Goal: Task Accomplishment & Management: Use online tool/utility

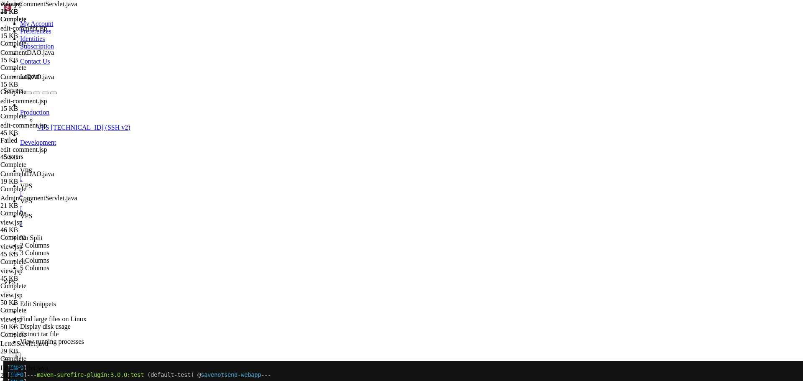
scroll to position [1110, 0]
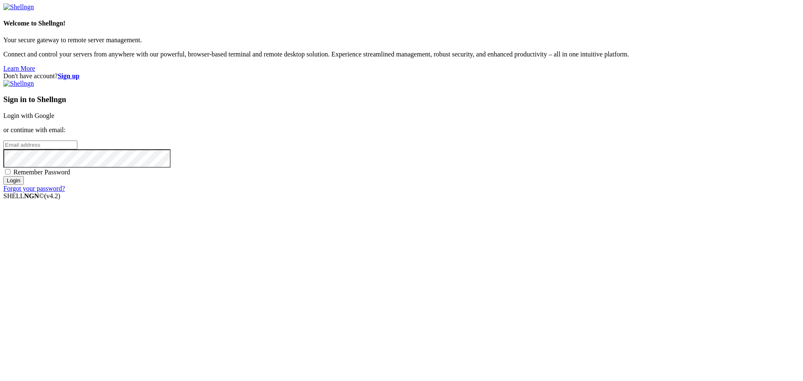
click at [54, 119] on link "Login with Google" at bounding box center [28, 115] width 51 height 7
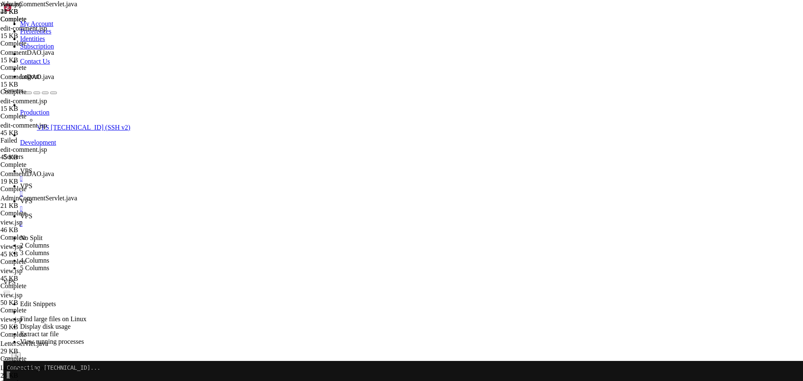
scroll to position [1110, 0]
click at [118, 167] on link "VPS " at bounding box center [410, 174] width 780 height 15
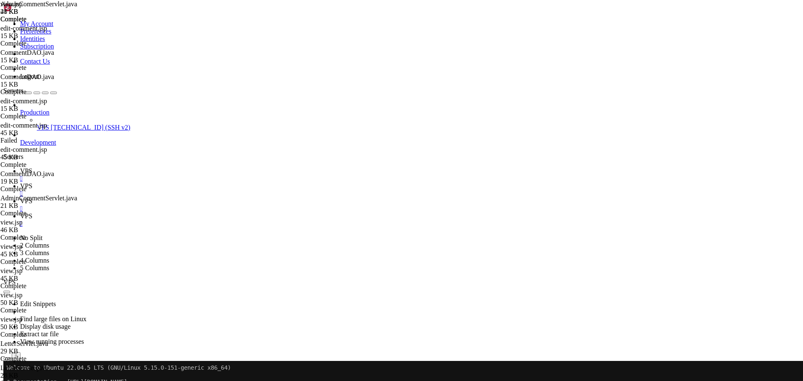
click at [126, 167] on link "VPS " at bounding box center [410, 174] width 780 height 15
click at [20, 182] on icon at bounding box center [20, 185] width 0 height 7
click at [7, 381] on icon "button" at bounding box center [7, 382] width 0 height 0
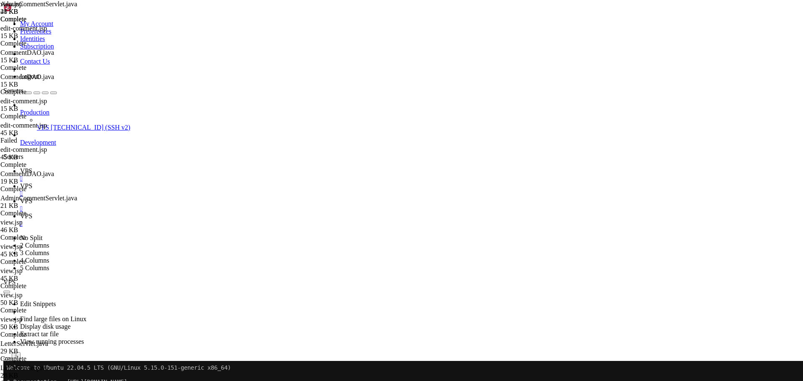
type input "/home/savenotsend/src/main/java/com/savenotsend/dao"
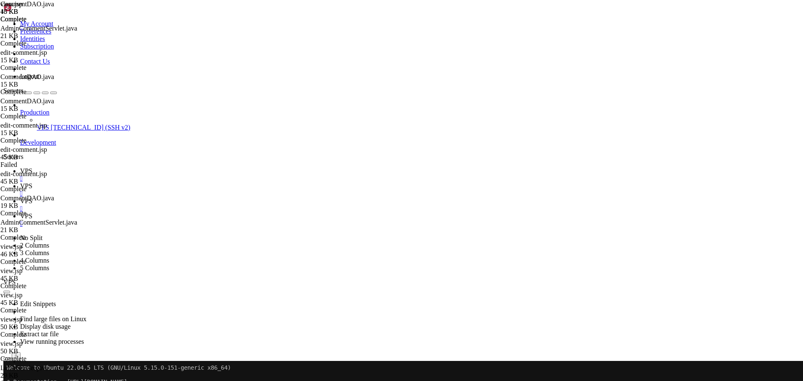
paste input "ApprovedCommentsCount"
type input "getApprovedCommentsCountForLetter"
type textarea "}"
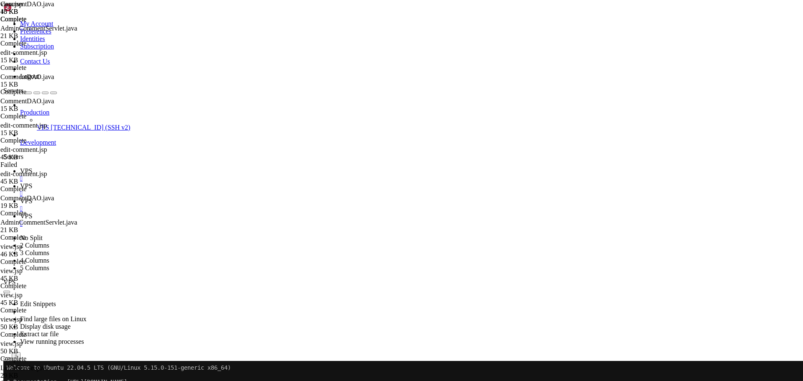
paste textarea "}"
type textarea "// FIX 1: Enhanced CommentDAO method to get comments with proper threading // A…"
type textarea "// ============================================================================…"
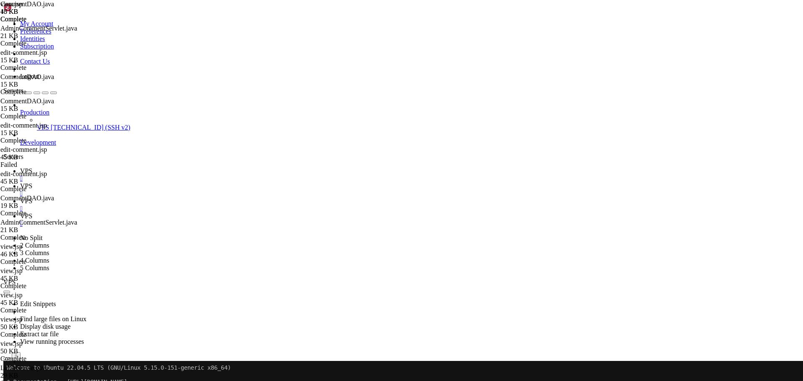
click at [7, 381] on icon "button" at bounding box center [7, 382] width 0 height 0
type input "/home/savenotsend/src/main/java/com/savenotsend/servlets"
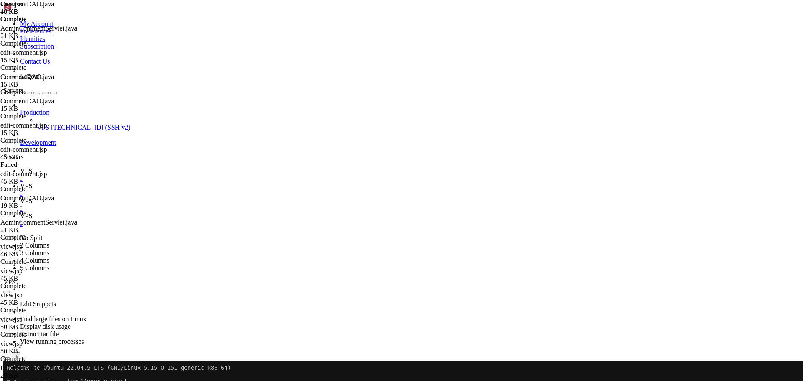
type textarea "if (html == null) return null;"
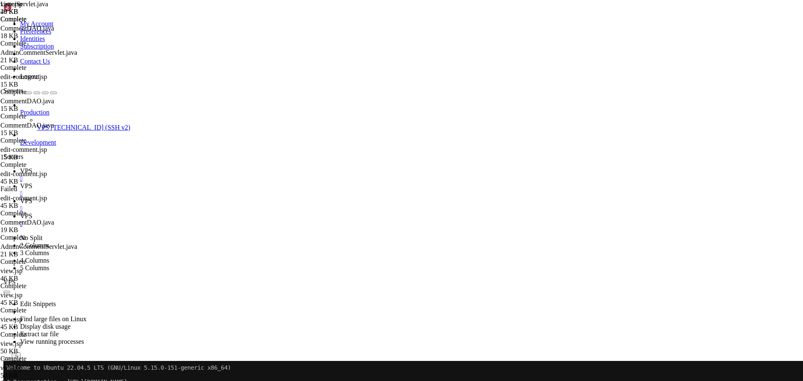
type input "handleViewLetter"
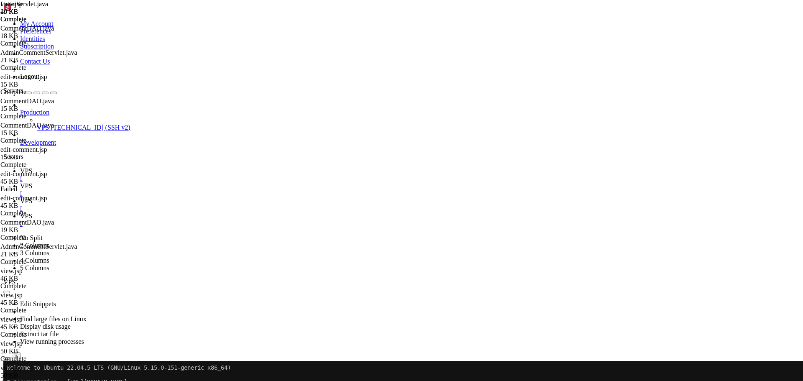
paste textarea "}"
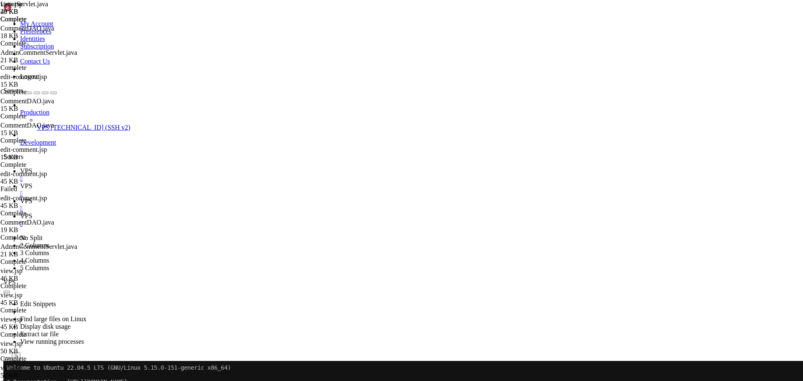
drag, startPoint x: 282, startPoint y: 303, endPoint x: 159, endPoint y: 303, distance: 123.4
drag, startPoint x: 375, startPoint y: 207, endPoint x: 158, endPoint y: 196, distance: 217.4
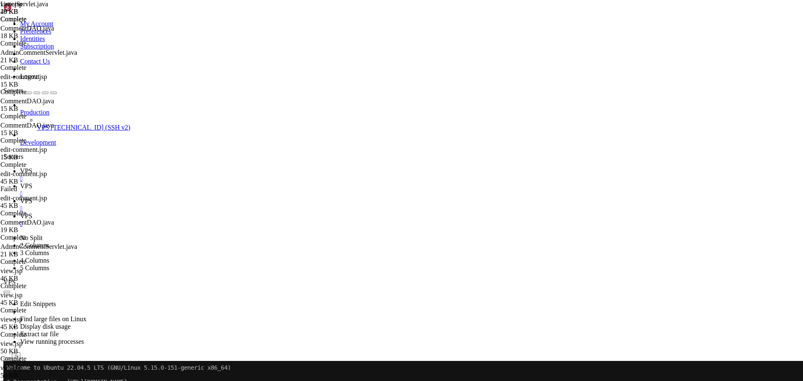
paste textarea "SetupErrorRequestAttribute(request, response"
drag, startPoint x: 316, startPoint y: 187, endPoint x: 105, endPoint y: 181, distance: 211.4
type textarea "} catch (NumberFormatException e) { response.sendRedirect(request.getContextPat…"
type textarea "request.getRequestDispatcher("/WEB-INF/jsp/letters/view.jsp").forward(request, …"
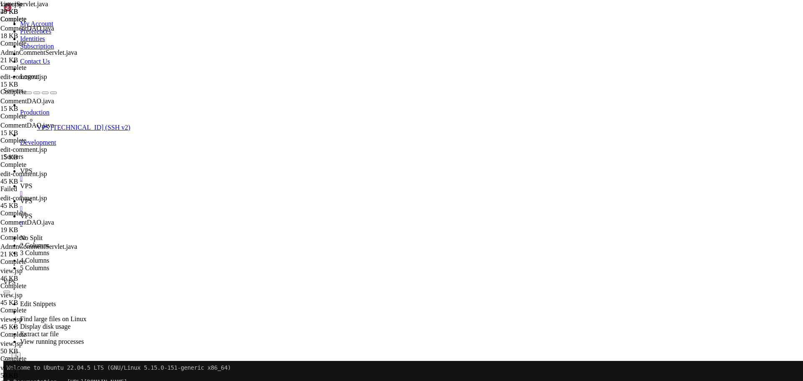
scroll to position [678, 0]
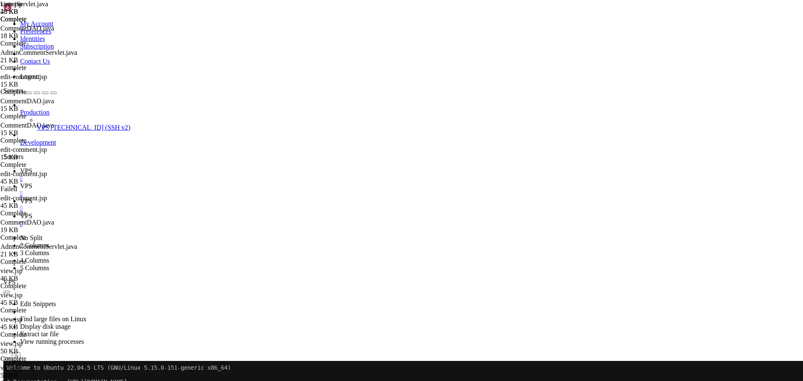
type input "/home/savenotsend/src/main/webapp/WEB-INF/jsp/letters"
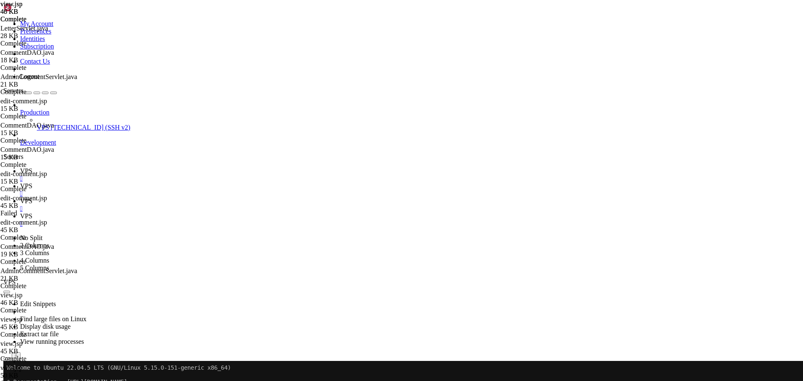
type textarea "}"
drag, startPoint x: 727, startPoint y: 44, endPoint x: 627, endPoint y: 38, distance: 100.2
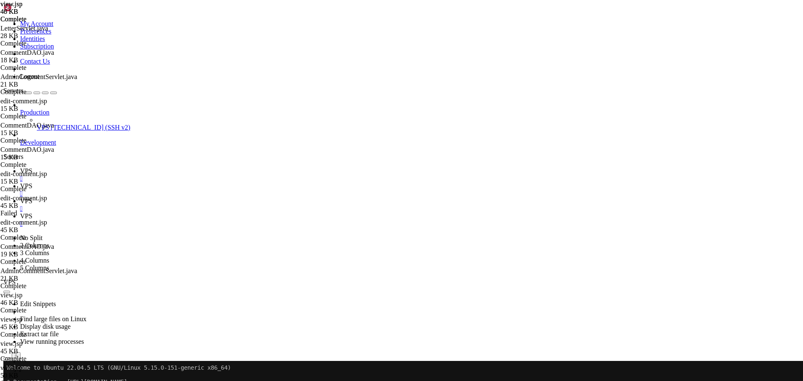
paste input "Letter Impact Sectio"
drag, startPoint x: 724, startPoint y: 43, endPoint x: 602, endPoint y: 42, distance: 122.2
paste input "Views"
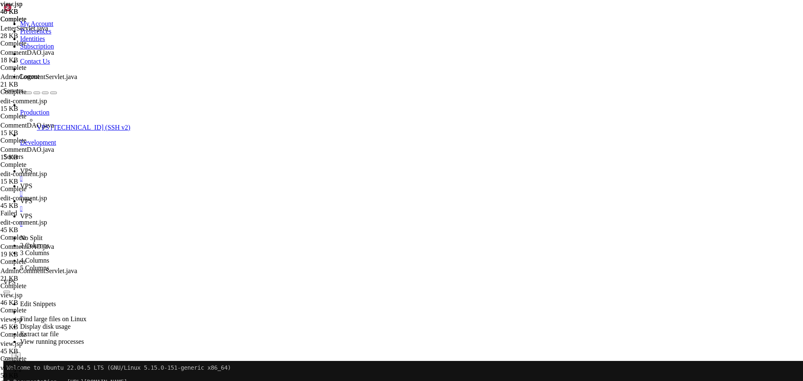
drag, startPoint x: 683, startPoint y: 44, endPoint x: 646, endPoint y: 44, distance: 36.4
paste input "Response"
drag, startPoint x: 668, startPoint y: 44, endPoint x: 619, endPoint y: 65, distance: 53.1
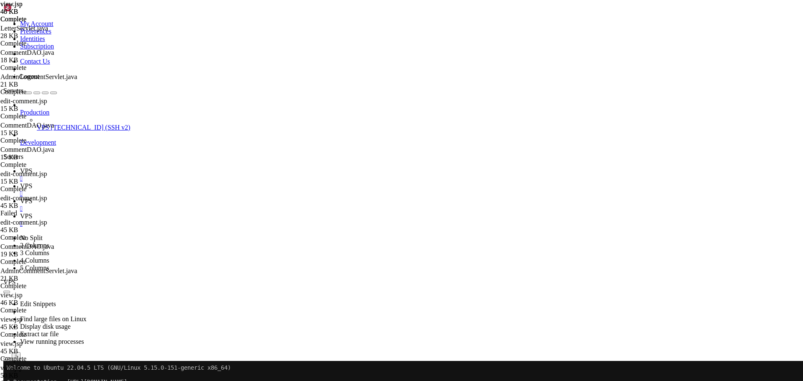
paste input "${letter.totalVotes}"
drag, startPoint x: 723, startPoint y: 46, endPoint x: 637, endPoint y: 49, distance: 85.8
paste input "totalResponseCount > 0 ? totalResponseCount : 0"
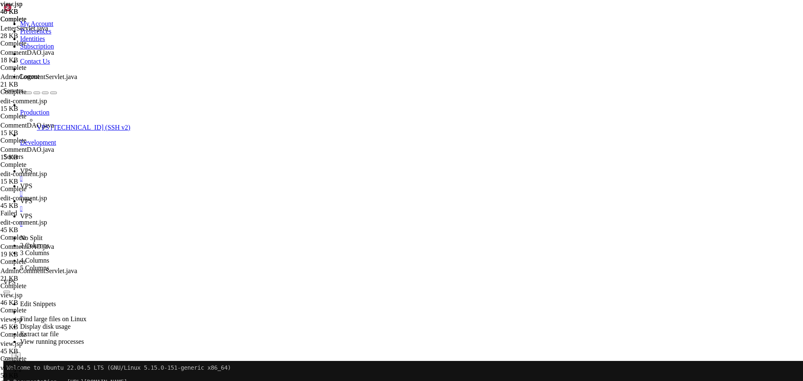
scroll to position [0, 0]
paste input "letter.viewCount"
type input "${letter.viewCount}"
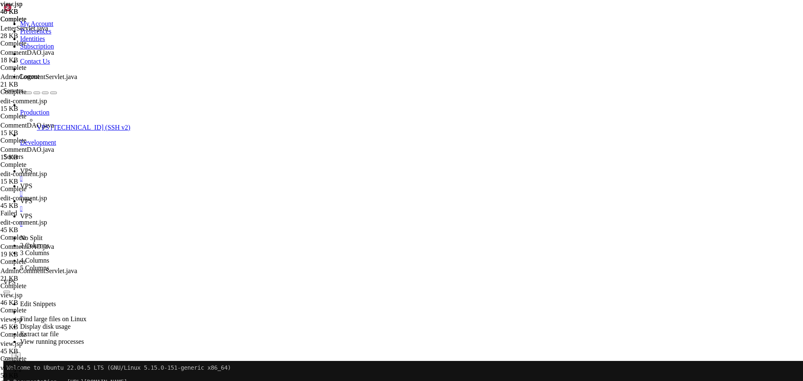
paste textarea "</section"
type textarea "<section class="letter-impact fade-in"> <h4 class="mb-3">"
drag, startPoint x: 733, startPoint y: 49, endPoint x: 563, endPoint y: 40, distance: 170.1
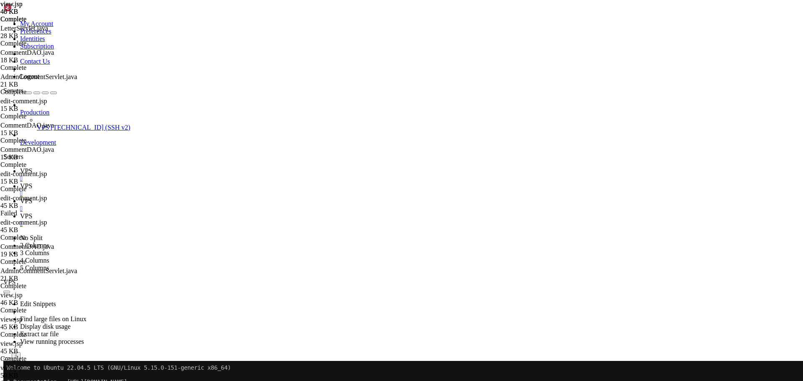
paste input "Community Responses"
type input "Community Responses"
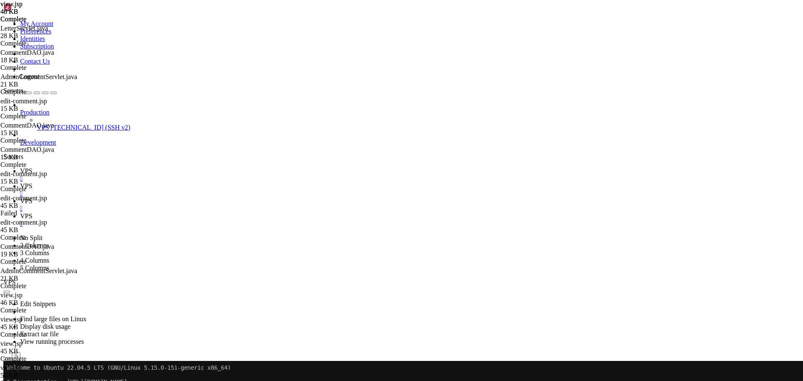
scroll to position [2715, 0]
drag, startPoint x: 168, startPoint y: 181, endPoint x: 214, endPoint y: 194, distance: 47.5
paste textarea
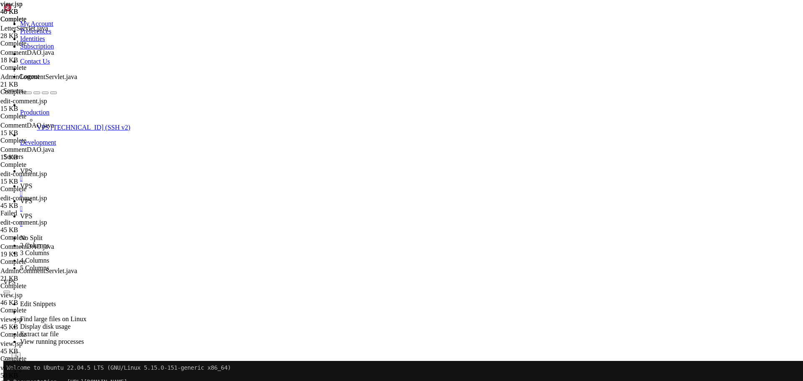
scroll to position [2802, 0]
type textarea "<section class="comments-section fade-in" id="commentsSection"> <div class="d-f…"
drag, startPoint x: 721, startPoint y: 45, endPoint x: 619, endPoint y: 59, distance: 102.7
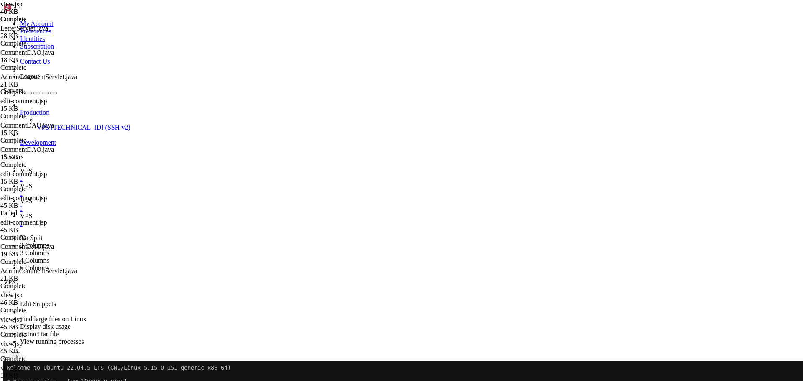
paste input "showReplyForm"
type input "showReplyForm"
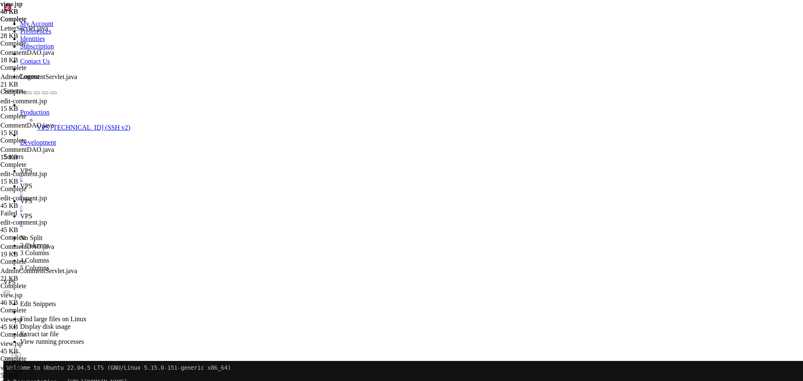
drag, startPoint x: 141, startPoint y: 292, endPoint x: 151, endPoint y: 321, distance: 30.9
paste textarea
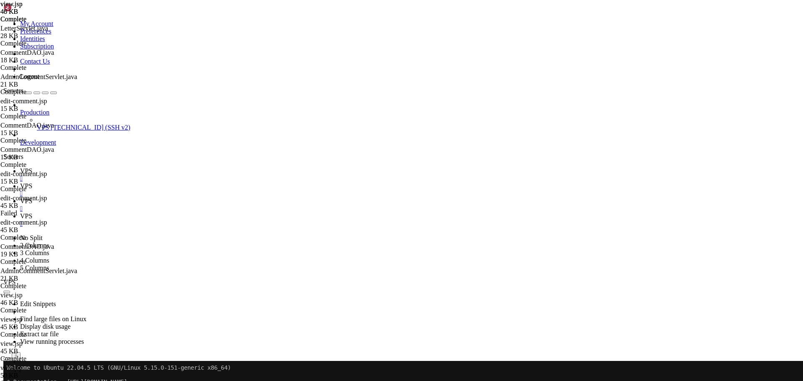
type textarea "document.getElementById('replyForm-' + commentId).style.display = 'block'; docu…"
drag, startPoint x: 703, startPoint y: 46, endPoint x: 623, endPoint y: 44, distance: 80.0
paste input "crollToComment"
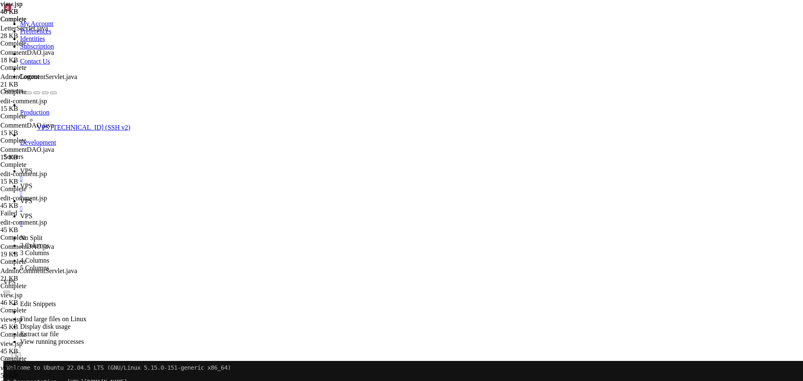
scroll to position [2745, 0]
type input "scrollToCommentForm"
drag, startPoint x: 144, startPoint y: 271, endPoint x: 141, endPoint y: 246, distance: 24.8
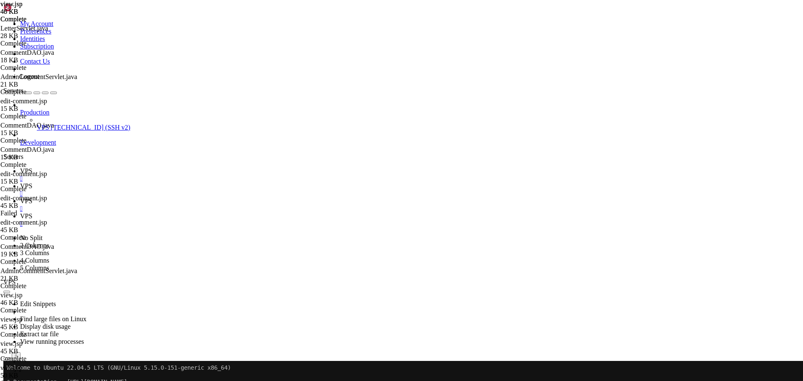
paste textarea "}"
type textarea "document.getElementById('commentForm').scrollIntoView({ behavior: 'smooth' }); …"
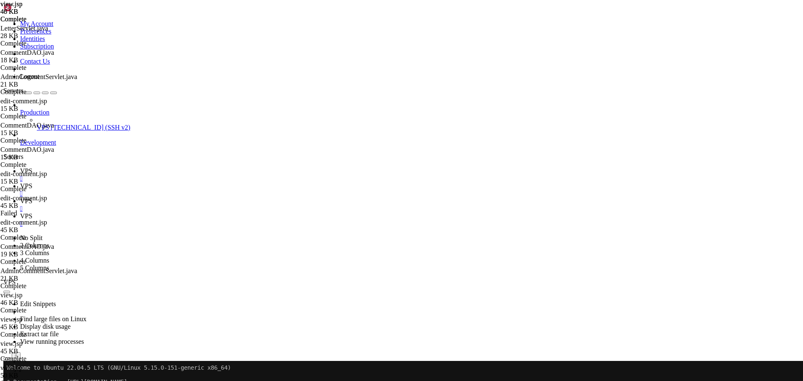
click at [32, 213] on span "VPS" at bounding box center [26, 216] width 12 height 7
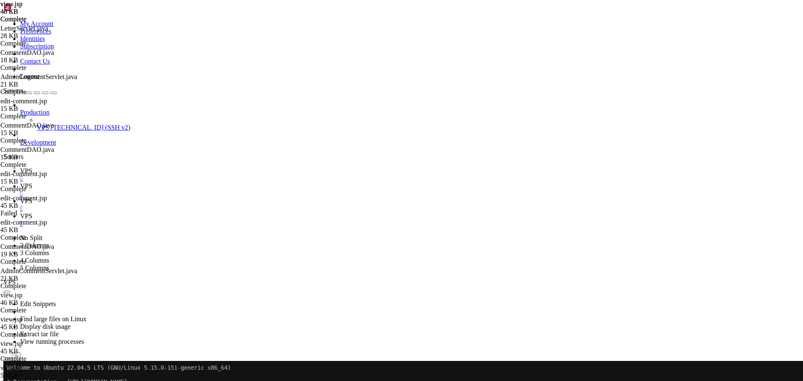
click at [32, 167] on span "VPS" at bounding box center [26, 170] width 12 height 7
click at [32, 213] on span "VPS" at bounding box center [26, 216] width 12 height 7
click at [164, 182] on link "VPS " at bounding box center [410, 189] width 780 height 15
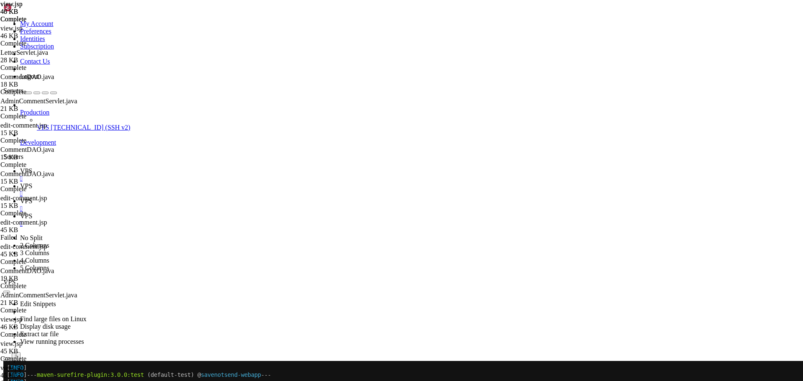
paste textarea "/html>"
drag, startPoint x: 402, startPoint y: 150, endPoint x: 100, endPoint y: 146, distance: 302.6
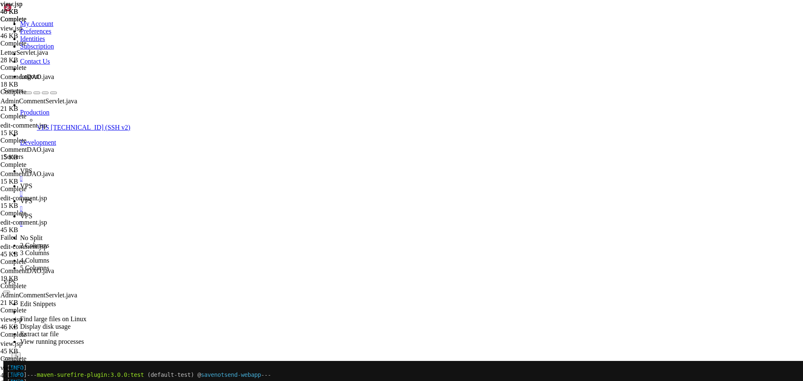
type textarea "<!-- JavaScript --> <script src="[URL][DOMAIN_NAME]"></script>"
type textarea "<!-- Include Footer --> <%@ include file="/WEB-INF/jsp/common/footer.jsp" %>"
type textarea "</div>"
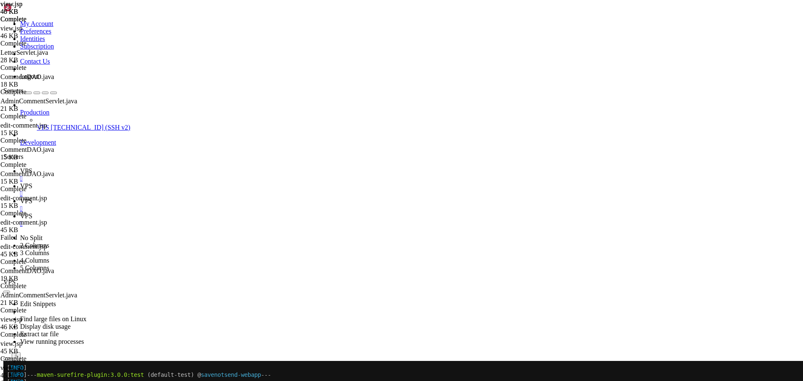
scroll to position [3004, 0]
type textarea "}"
paste textarea "<%@ include file="/WEB-INF/jsp/common/footer.jsp" %"
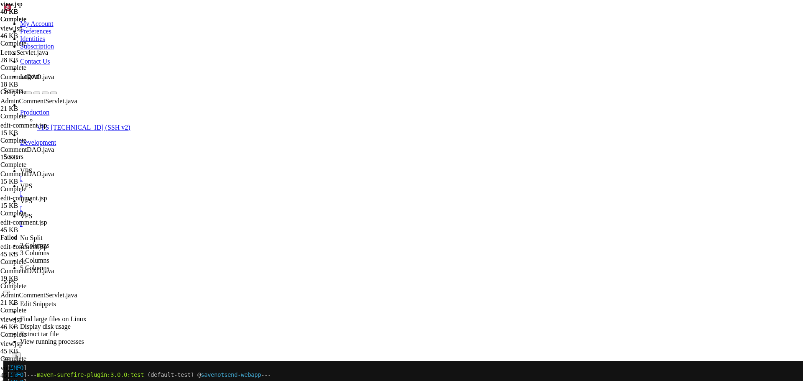
type textarea "<%@ include file="/WEB-INF/jsp/common/footer.jsp" %>"
click at [20, 167] on icon at bounding box center [20, 170] width 0 height 7
click at [159, 182] on link "VPS " at bounding box center [410, 189] width 780 height 15
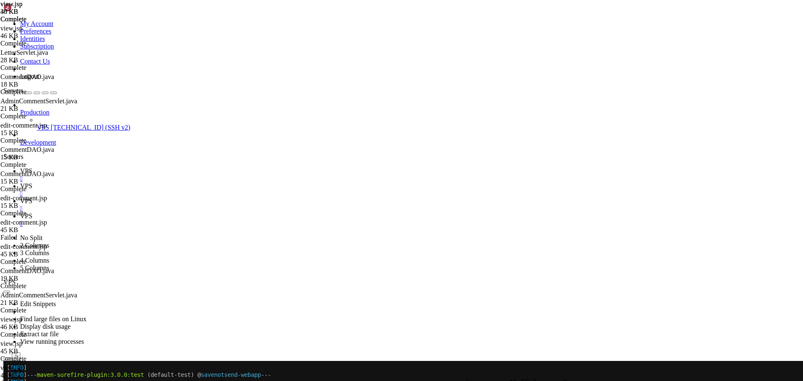
click at [7, 375] on icon "button" at bounding box center [7, 375] width 0 height 0
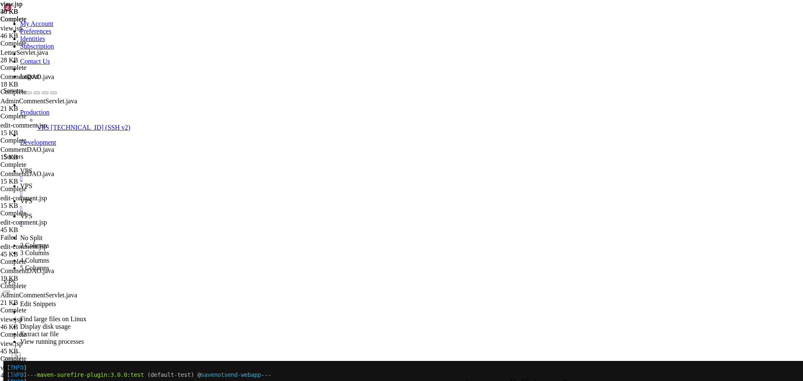
type input "/home/savenotsend/src/main/java/com/savenotsend/servlets"
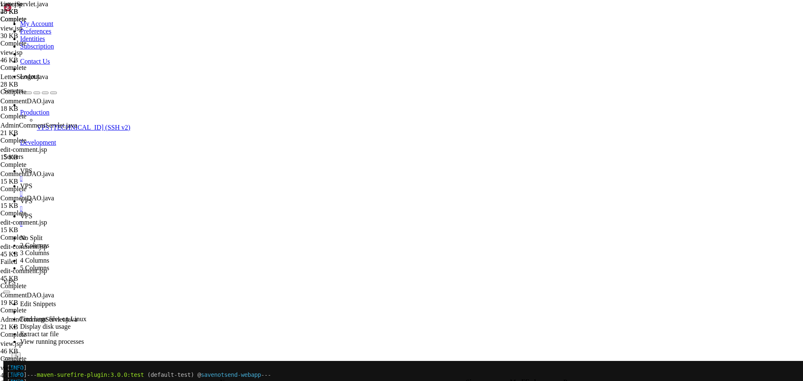
type textarea "private LetterDAO letterDAO;"
paste input "getCommentsByLetter"
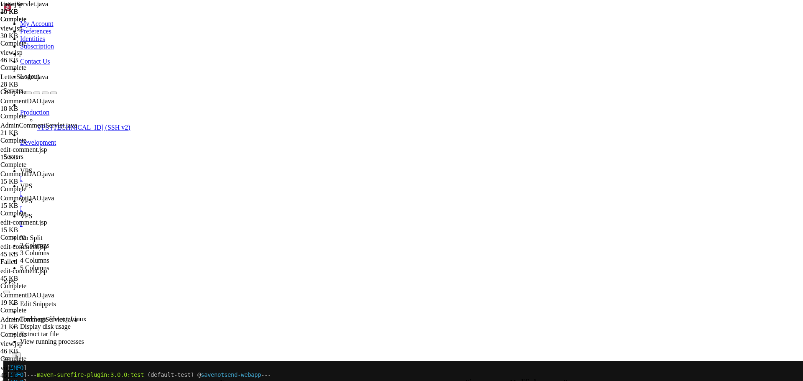
paste input "WithRepliesFor"
type input "getCommentsWithRepliesForLetter"
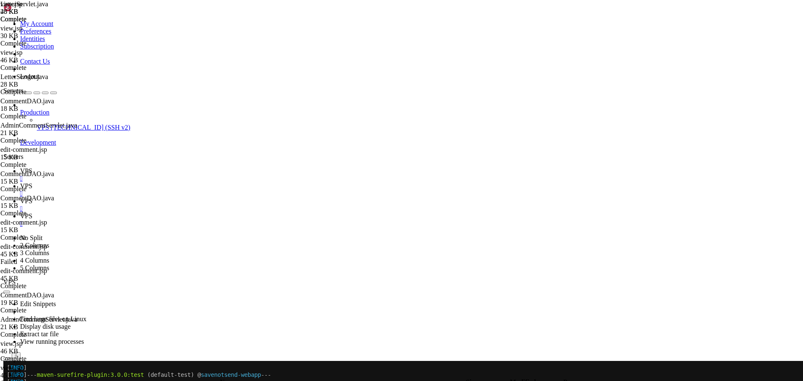
type textarea "}"
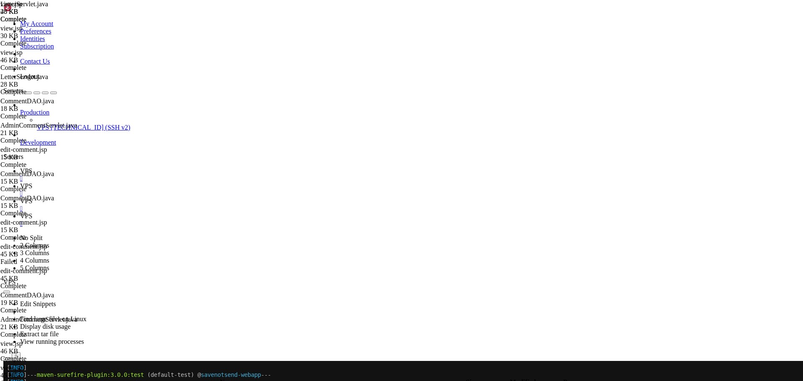
drag, startPoint x: 151, startPoint y: 303, endPoint x: 164, endPoint y: 309, distance: 14.4
paste textarea "}"
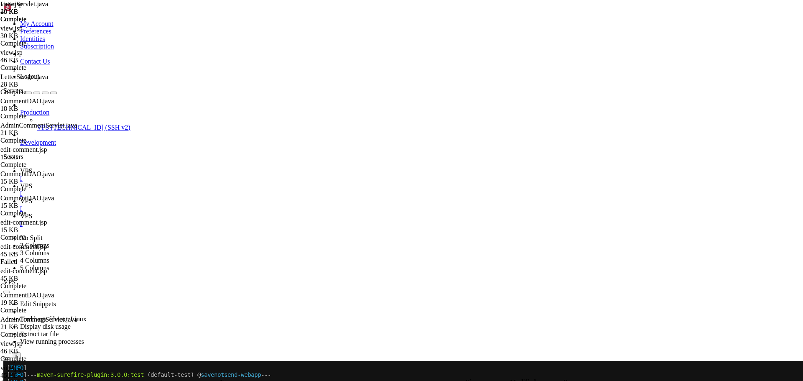
type textarea "}"
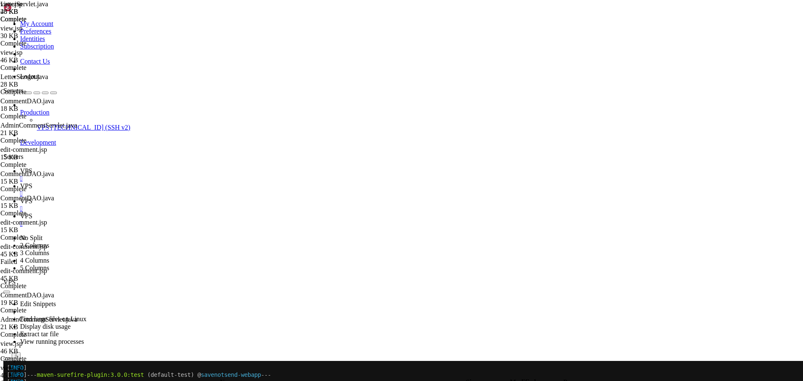
paste textarea "}"
type textarea "}"
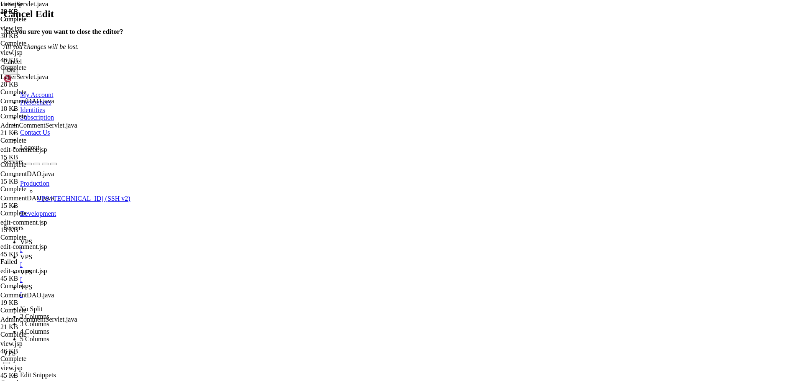
click at [18, 74] on button "OK" at bounding box center [10, 70] width 15 height 9
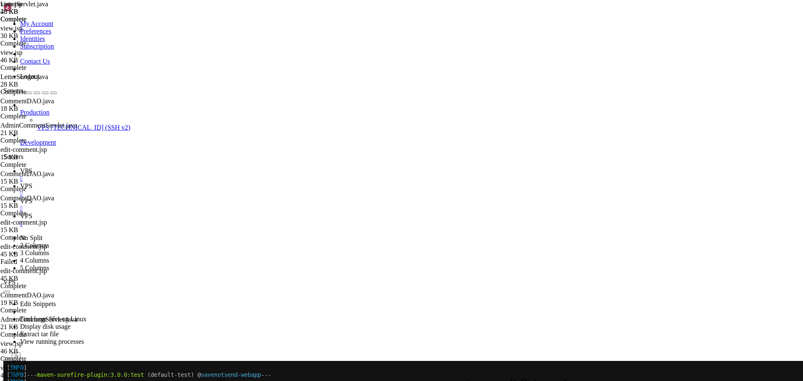
type textarea "import javax.servlet.http.HttpSession;"
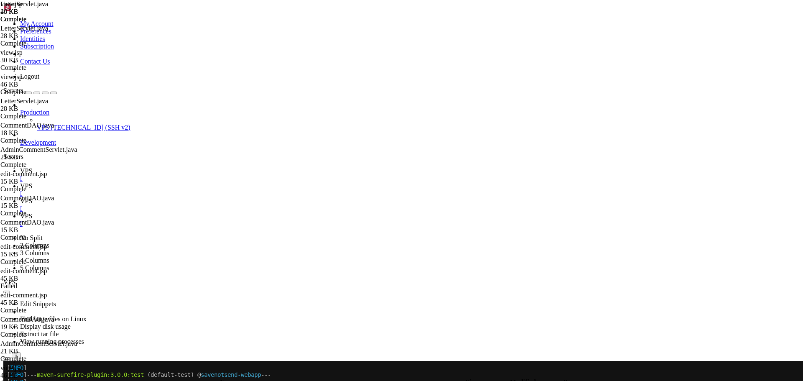
drag, startPoint x: 702, startPoint y: 44, endPoint x: 627, endPoint y: 47, distance: 74.9
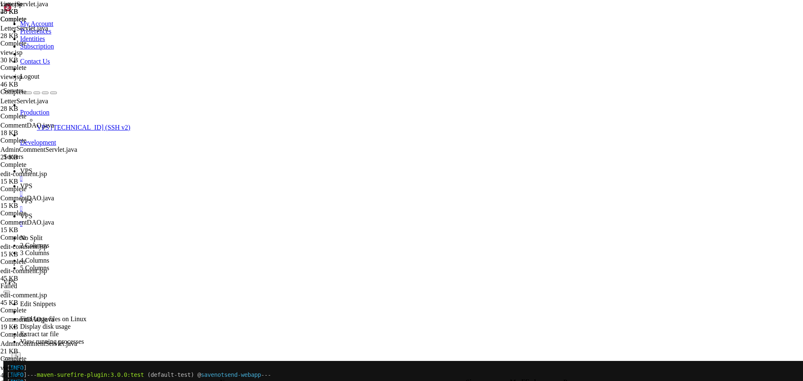
paste input "getCommentsByLetter"
type input "getCommentsByLetter"
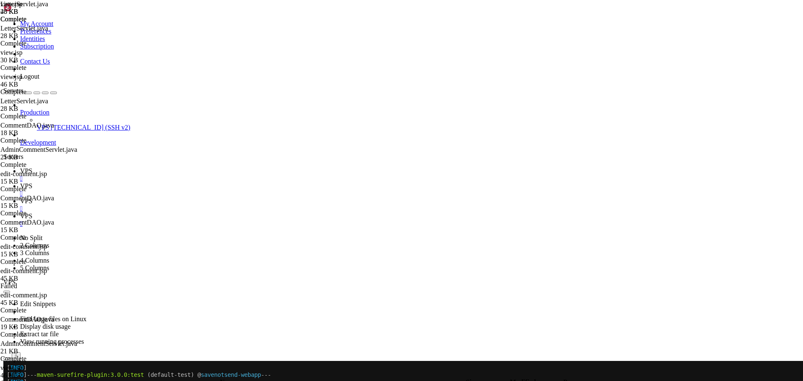
type input "/home/savenotsend/src/main/java/com/savenotsend/dao"
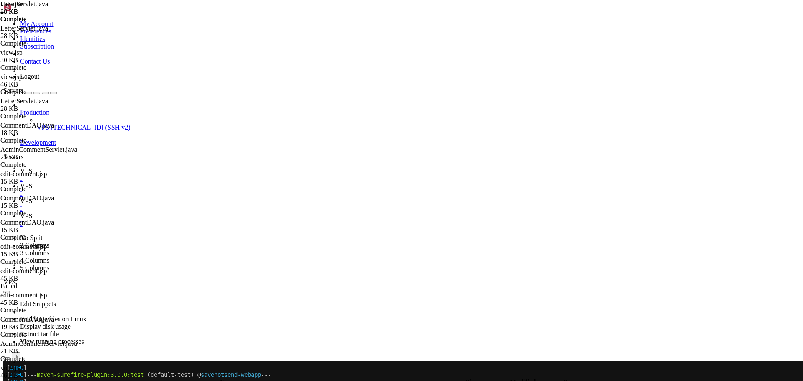
type textarea "import java.util.List;"
type input "getCommentsWithRepliesForLetter"
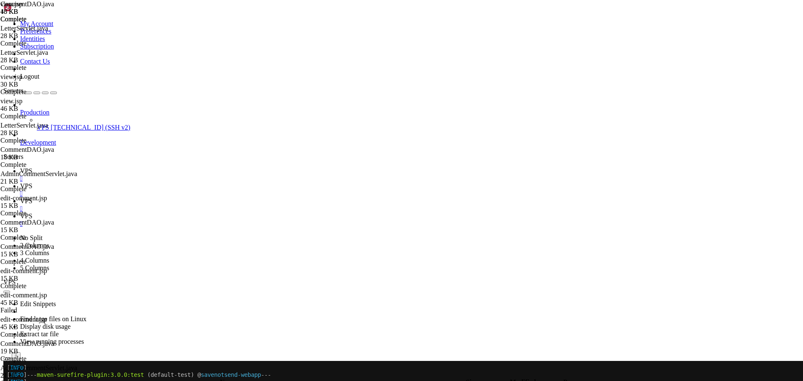
drag, startPoint x: 136, startPoint y: 349, endPoint x: 134, endPoint y: 127, distance: 221.8
paste textarea "}"
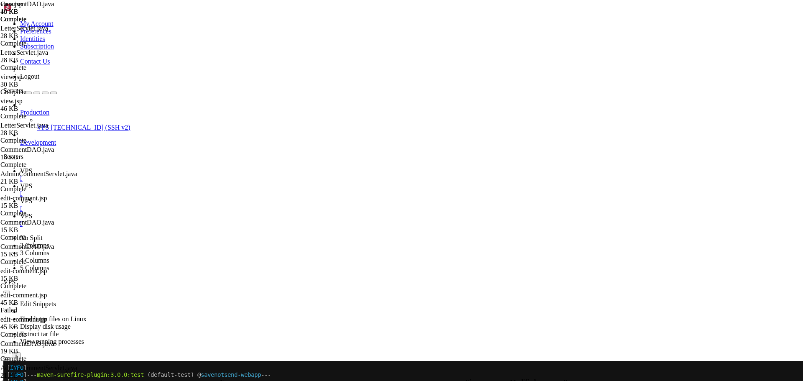
drag, startPoint x: 135, startPoint y: 356, endPoint x: 134, endPoint y: 258, distance: 97.9
paste textarea "}"
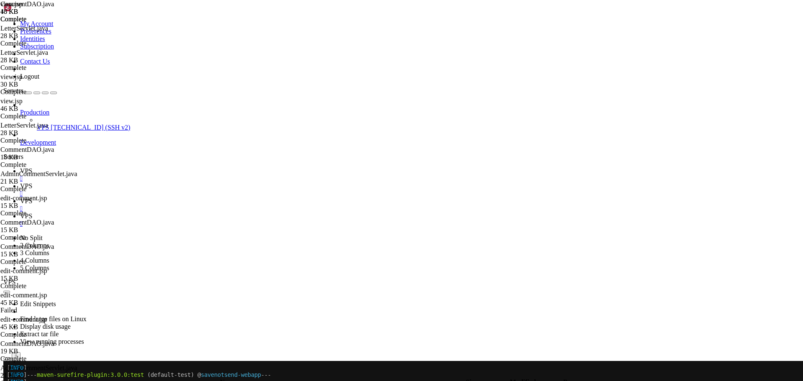
scroll to position [2034, 0]
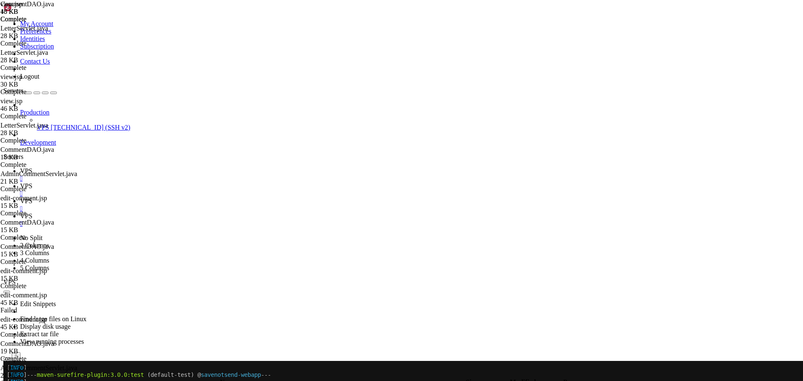
type textarea "}"
click at [7, 375] on icon "button" at bounding box center [7, 375] width 0 height 0
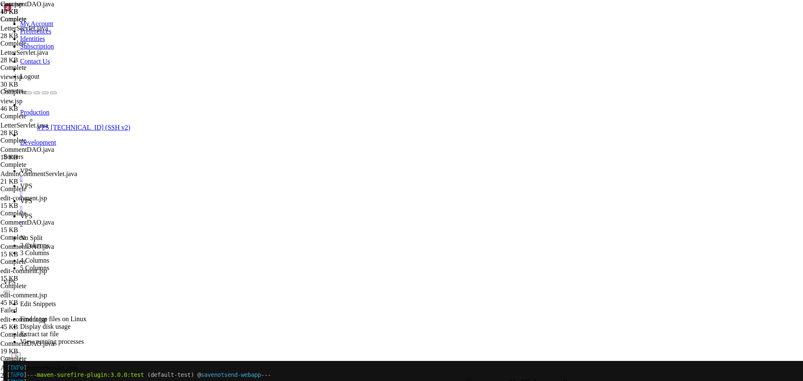
type input "/home/savenotsend/src/main/java/com/savenotsend/servlets"
type input "handleViewLetter"
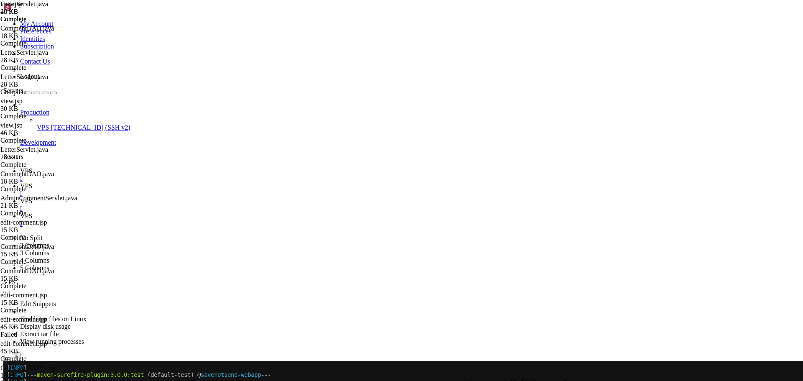
scroll to position [518, 0]
paste textarea
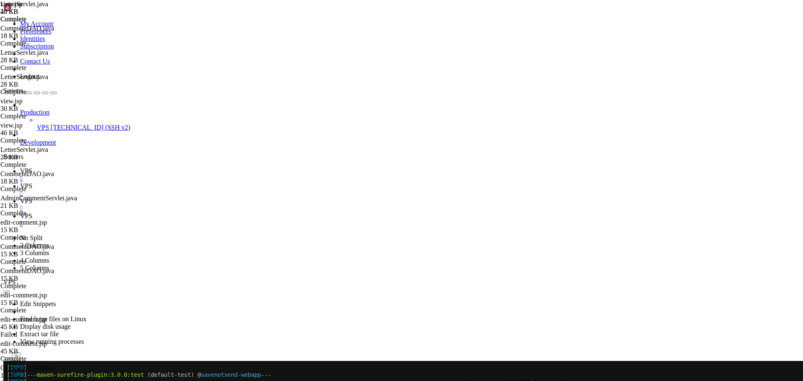
scroll to position [970, 0]
drag, startPoint x: 283, startPoint y: 331, endPoint x: 158, endPoint y: 332, distance: 124.7
drag, startPoint x: 369, startPoint y: 233, endPoint x: 149, endPoint y: 222, distance: 221.2
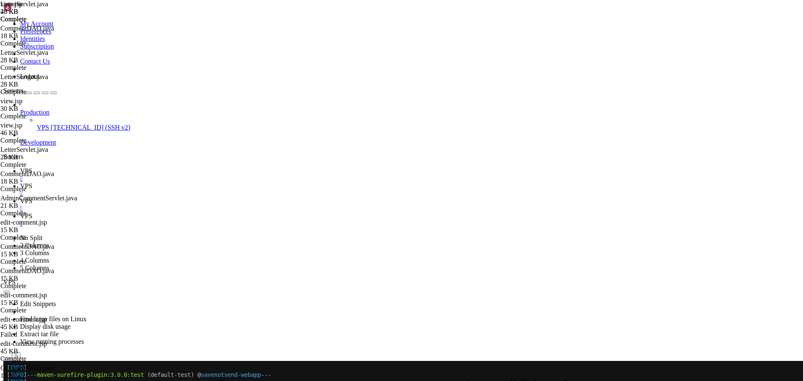
paste textarea "SetupErrorRequestAttribute(request, response"
drag, startPoint x: 325, startPoint y: 209, endPoint x: 90, endPoint y: 200, distance: 234.9
type textarea "} catch (NumberFormatException e) {"
drag, startPoint x: 306, startPoint y: 213, endPoint x: 113, endPoint y: 200, distance: 193.3
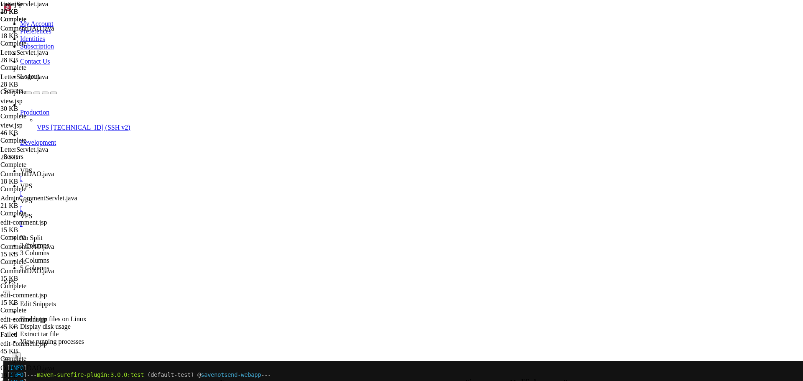
type textarea "request.getRequestDispatcher("/WEB-INF/jsp/letters/view.jsp").forward(request, …"
click at [32, 167] on span "VPS" at bounding box center [26, 170] width 12 height 7
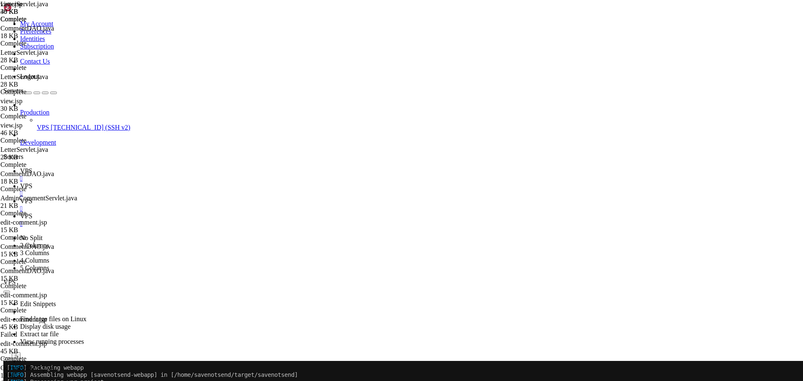
click at [32, 182] on span "VPS" at bounding box center [26, 185] width 12 height 7
click at [7, 381] on icon "button" at bounding box center [7, 382] width 0 height 0
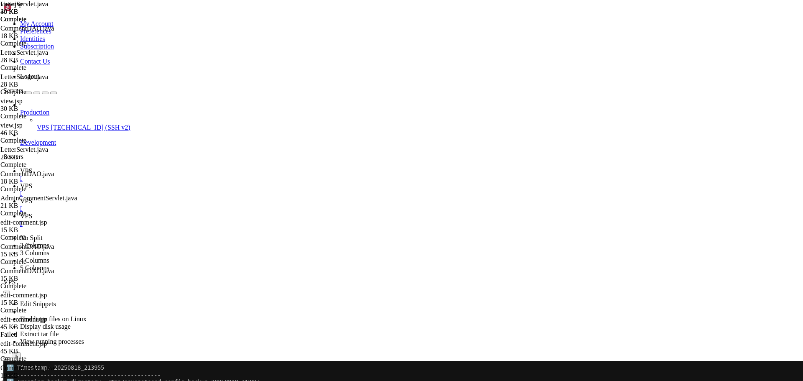
click at [7, 381] on div "button" at bounding box center [7, 382] width 0 height 0
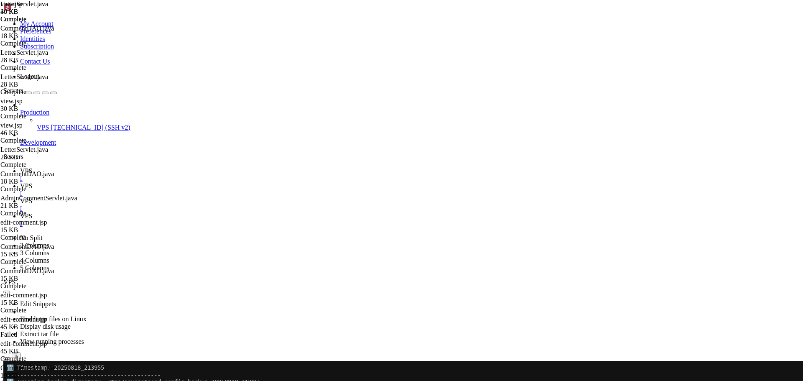
click at [7, 381] on div "button" at bounding box center [7, 382] width 0 height 0
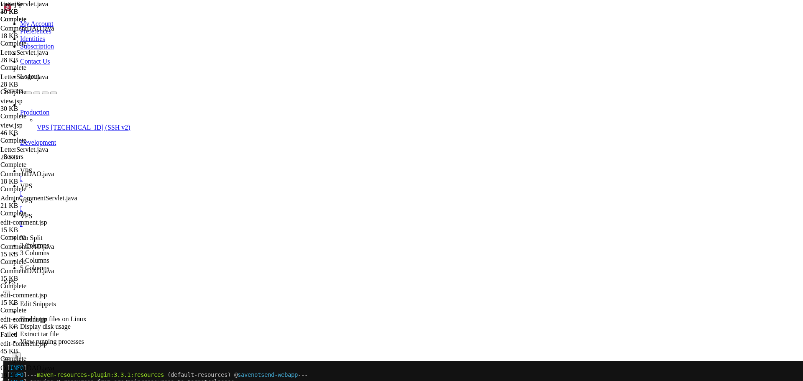
type input "/home/savenotsend/src/main/webapp/WEB-INF/jsp/letters"
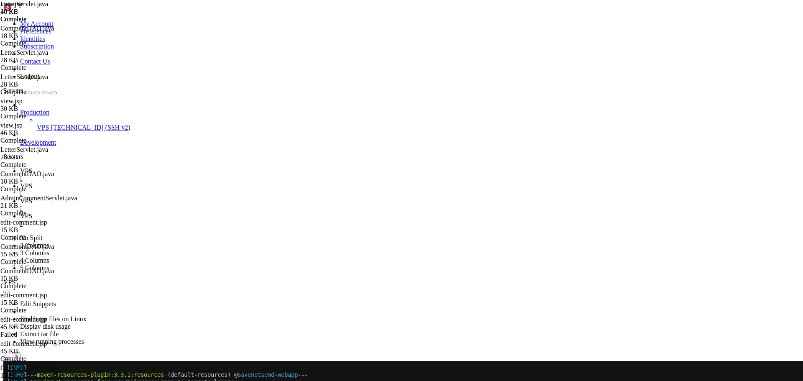
paste textarea "<script src="[URL][DOMAIN_NAME]"
drag, startPoint x: 290, startPoint y: 360, endPoint x: 92, endPoint y: 352, distance: 197.2
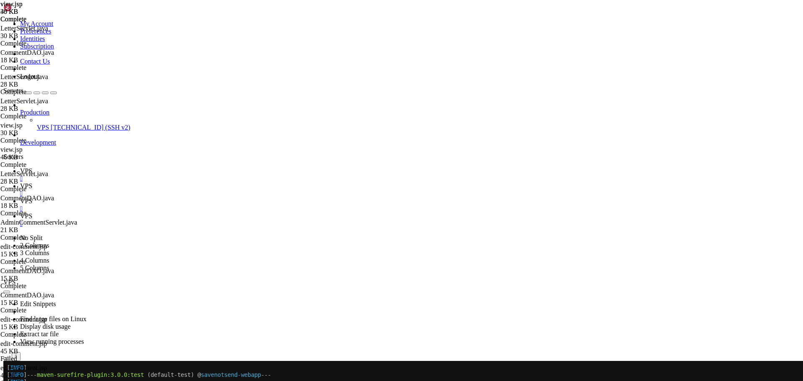
type textarea "<!-- JavaScript -->"
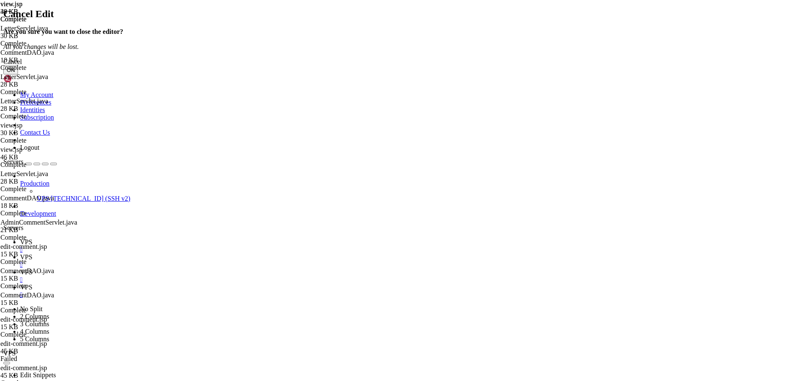
click at [18, 74] on button "OK" at bounding box center [10, 70] width 15 height 9
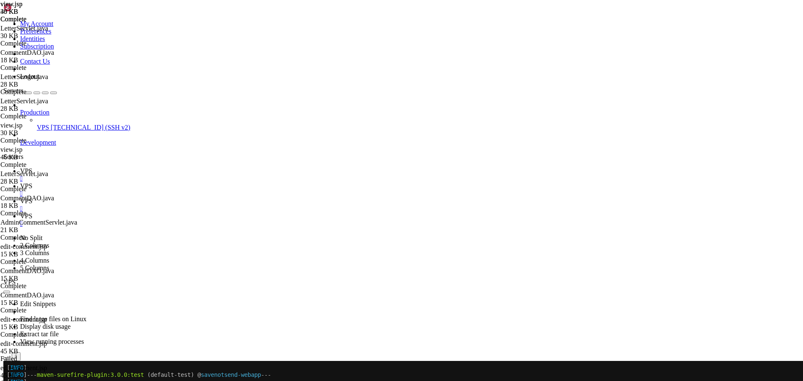
paste textarea "<script src="[URL][DOMAIN_NAME]"
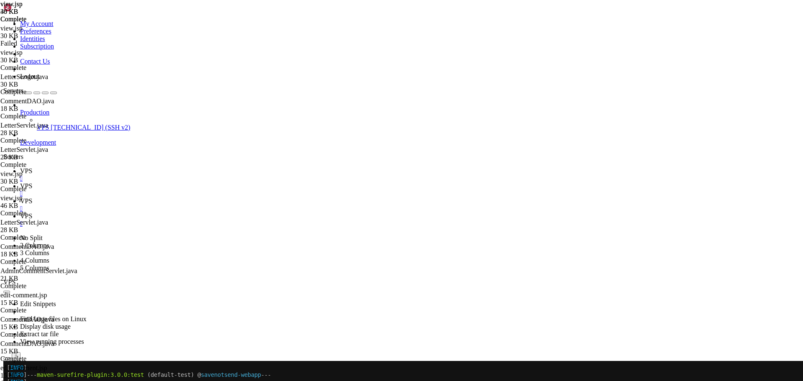
scroll to position [3195, 0]
drag, startPoint x: 351, startPoint y: 361, endPoint x: 125, endPoint y: 351, distance: 226.2
type textarea "<!-- JavaScript -->"
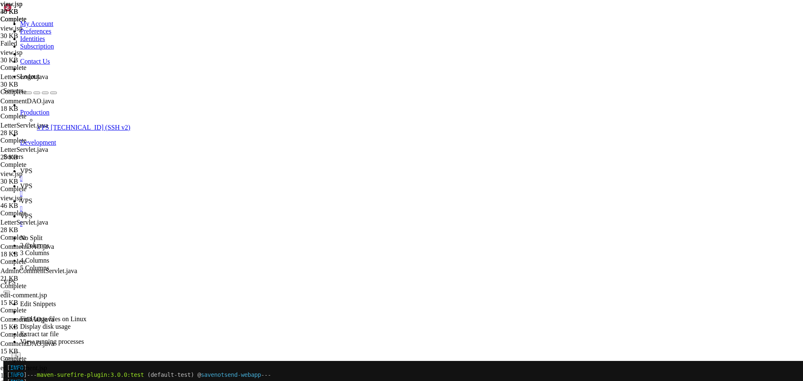
click at [32, 167] on span "VPS" at bounding box center [26, 170] width 12 height 7
click at [32, 182] on span "VPS" at bounding box center [26, 185] width 12 height 7
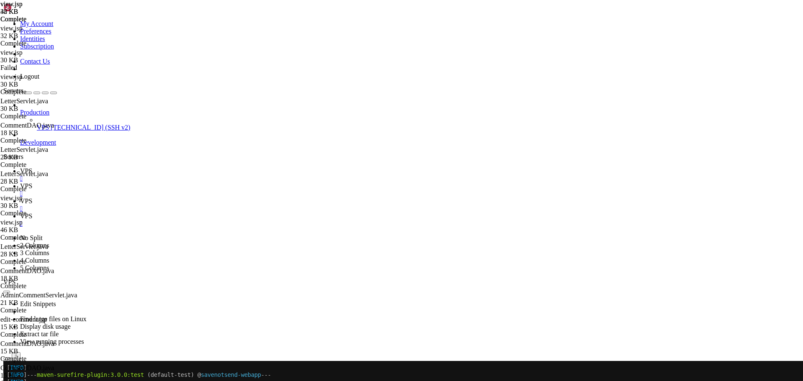
type textarea "<%@ include file="/WEB-INF/jsp/common/footer.jsp" %>"
click at [7, 381] on icon "button" at bounding box center [7, 382] width 0 height 0
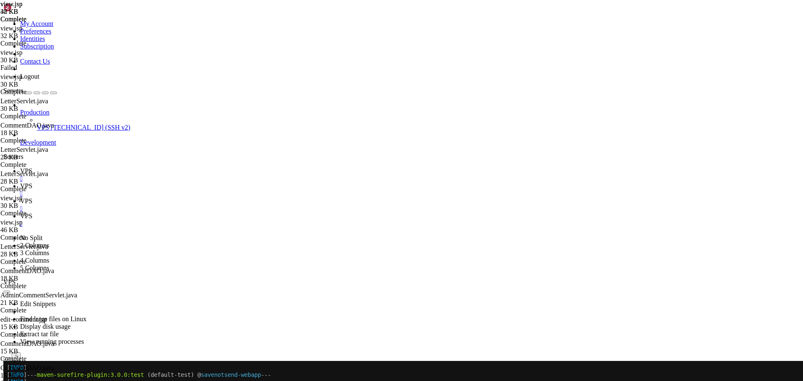
click at [7, 381] on icon "button" at bounding box center [7, 382] width 0 height 0
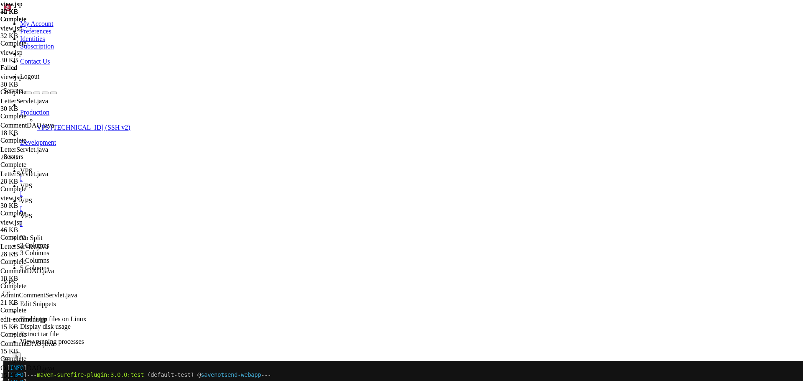
type input "/home/savenotsend/src/main/java/com/savenotsend/dao"
type textarea "}"
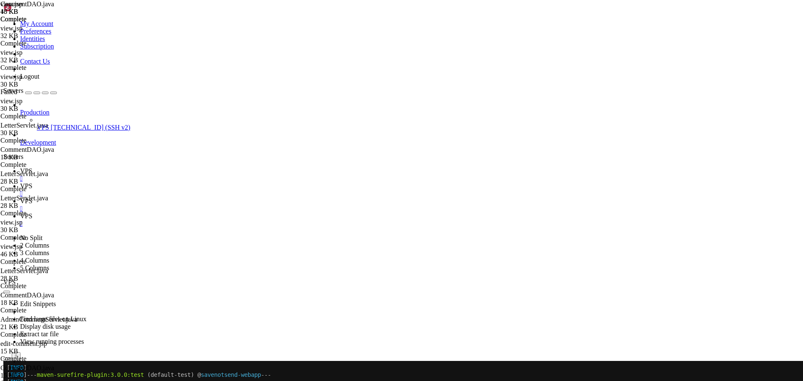
click at [7, 381] on icon "button" at bounding box center [7, 382] width 0 height 0
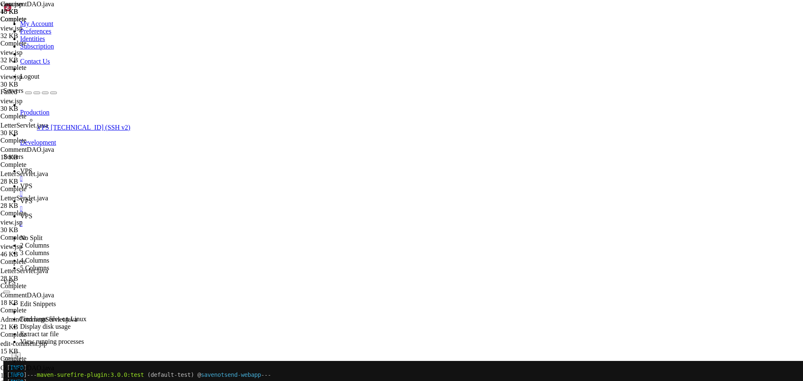
type input "/home/savenotsend/src/main/java/com/savenotsend/servlets"
type textarea "} }"
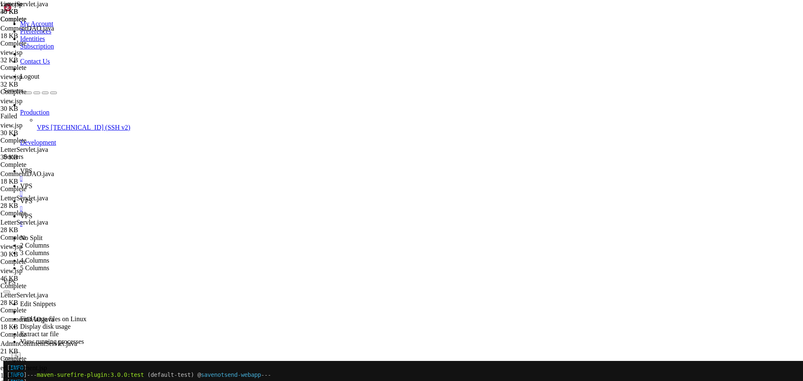
scroll to position [0, 0]
type input "handle"
type textarea "public class LetterServlet extends HttpServlet {"
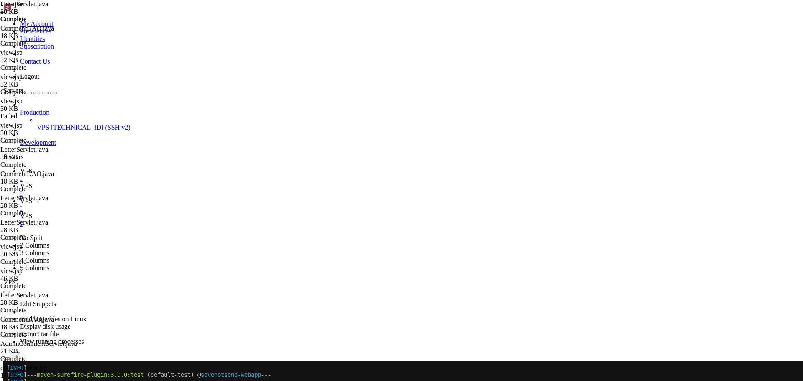
paste input "ViewLetter"
type input "handleViewLetter"
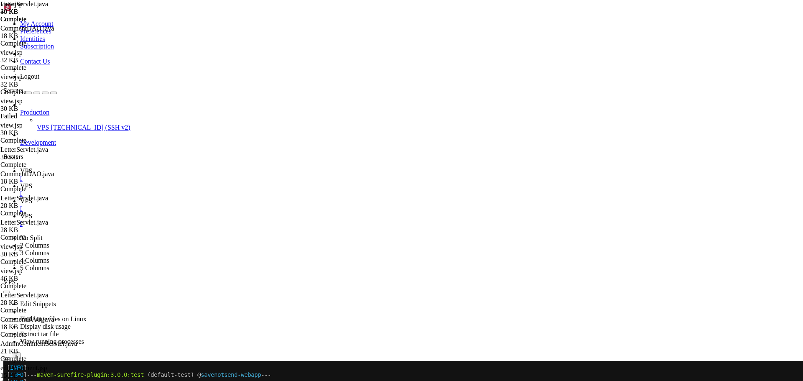
scroll to position [904, 0]
paste textarea
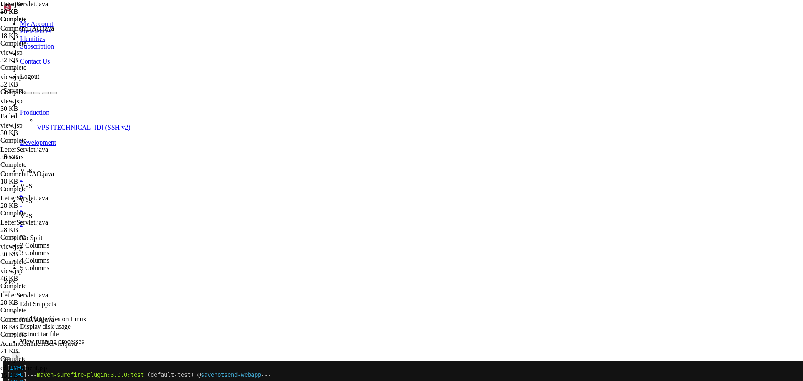
scroll to position [779, 0]
drag, startPoint x: 321, startPoint y: 257, endPoint x: 88, endPoint y: 252, distance: 233.1
type textarea "} catch (NumberFormatException e) { response.sendRedirect(request.getContextPat…"
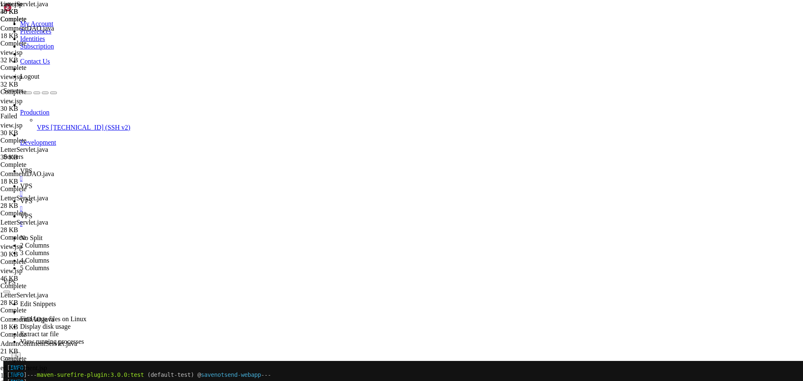
type textarea "request.getRequestDispatcher("/WEB-INF/jsp/letters/view.jsp").forward(request, …"
click at [32, 167] on span "VPS" at bounding box center [26, 170] width 12 height 7
click at [20, 213] on icon at bounding box center [20, 216] width 0 height 7
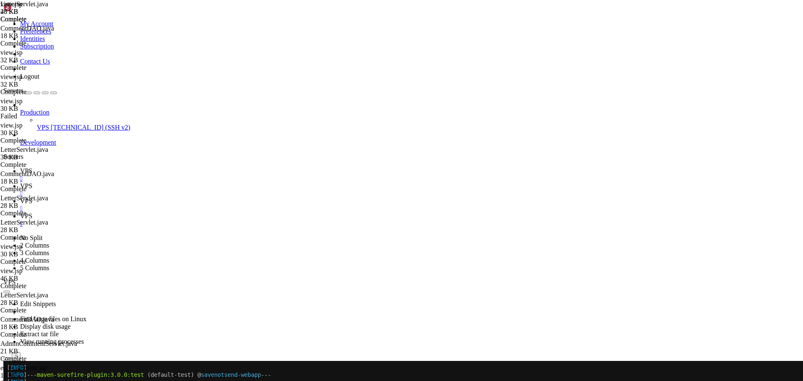
click at [20, 167] on icon at bounding box center [20, 170] width 0 height 7
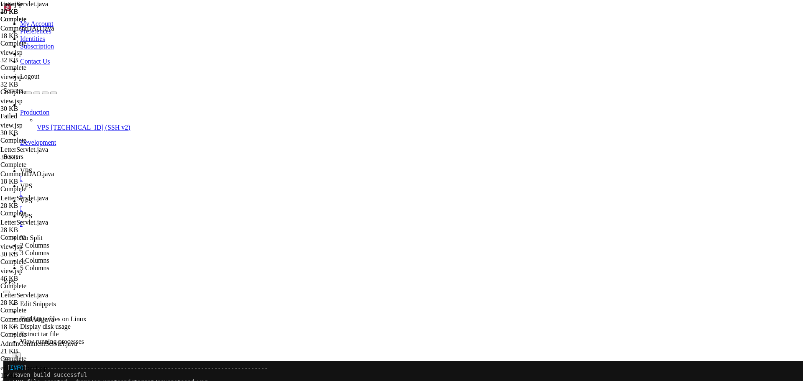
click at [7, 361] on div at bounding box center [4, 361] width 3 height 0
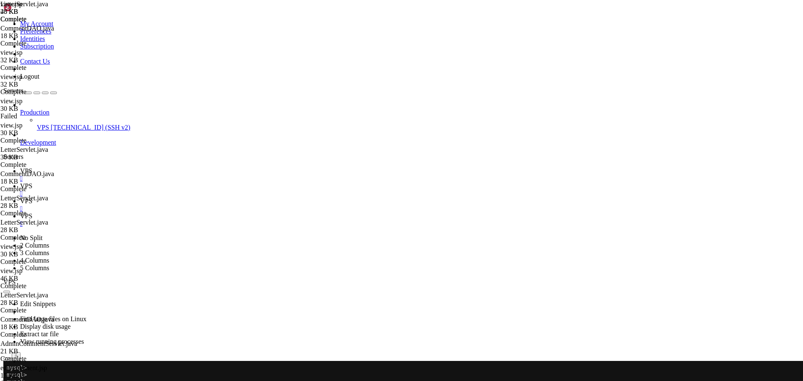
drag, startPoint x: 36, startPoint y: 681, endPoint x: 7, endPoint y: 519, distance: 164.9
drag, startPoint x: 31, startPoint y: 681, endPoint x: 55, endPoint y: 688, distance: 24.9
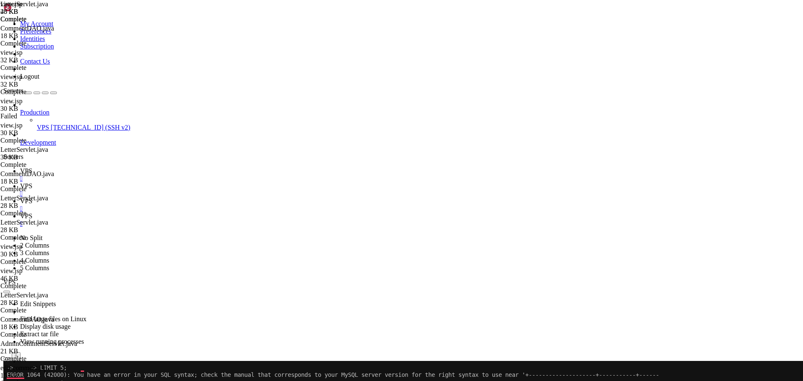
drag, startPoint x: 33, startPoint y: 680, endPoint x: 38, endPoint y: 681, distance: 5.0
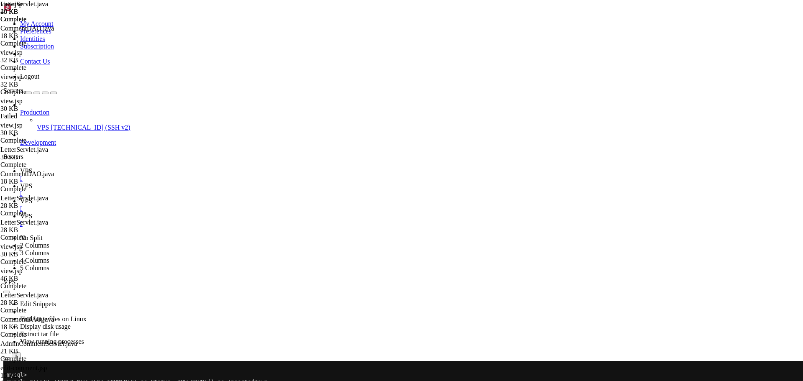
scroll to position [26000, 0]
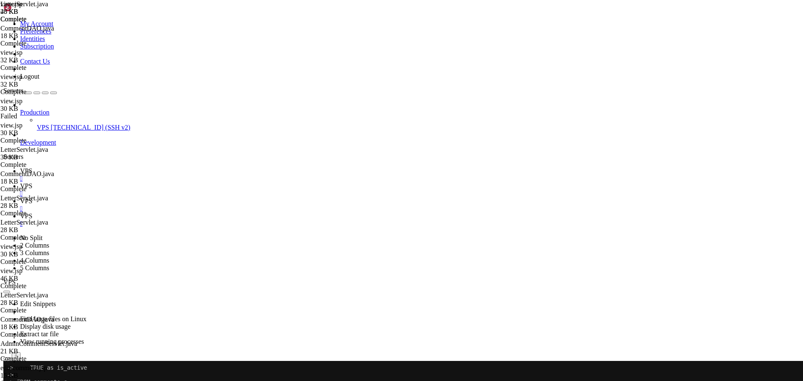
drag, startPoint x: 37, startPoint y: 681, endPoint x: 7, endPoint y: 554, distance: 130.7
